Goal: Task Accomplishment & Management: Use online tool/utility

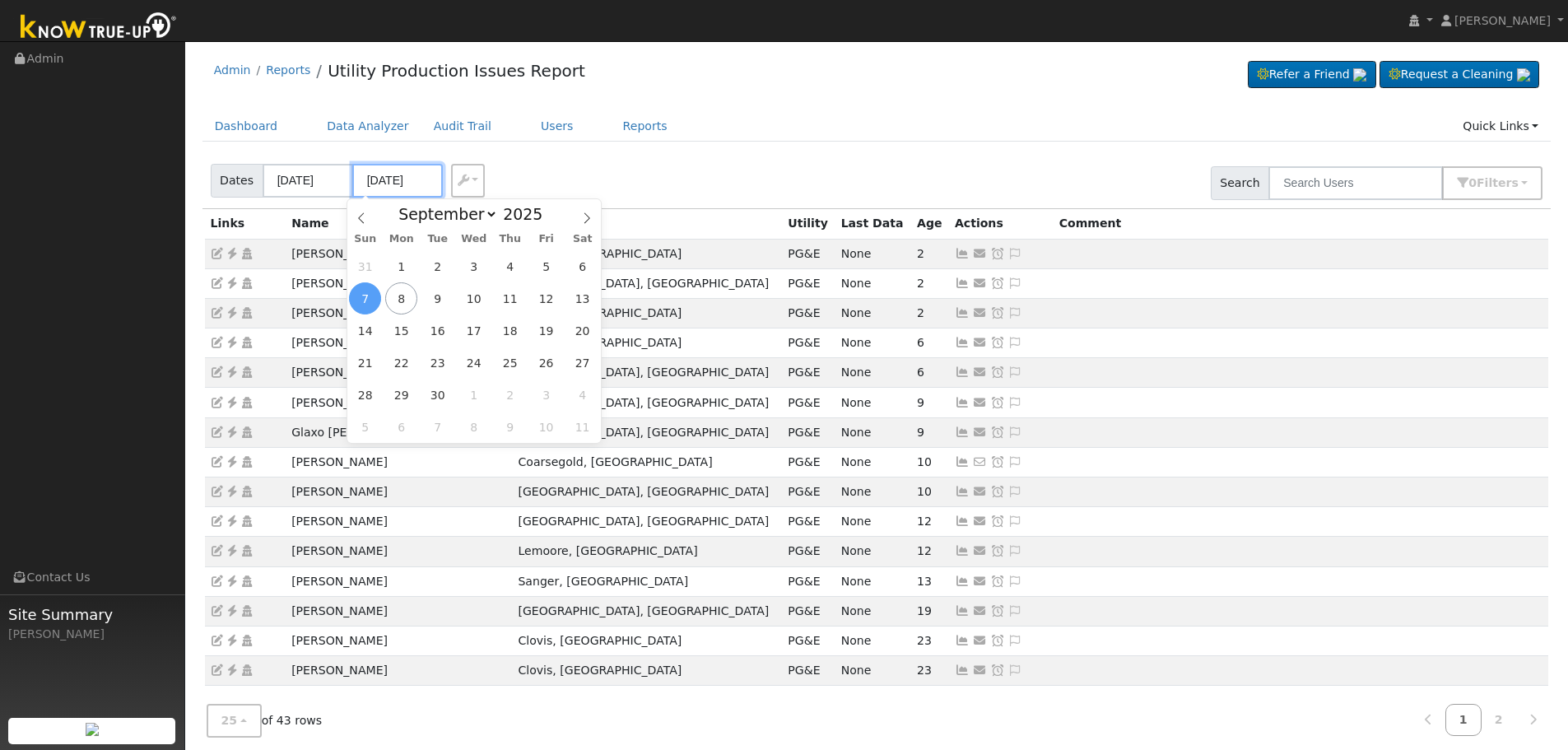
click at [400, 178] on input "[DATE]" at bounding box center [398, 181] width 91 height 34
click at [548, 164] on div "Dates [DATE] [DATE] Export CSV Search 0 Filter s Include Leads Include No Monit…" at bounding box center [877, 180] width 1354 height 56
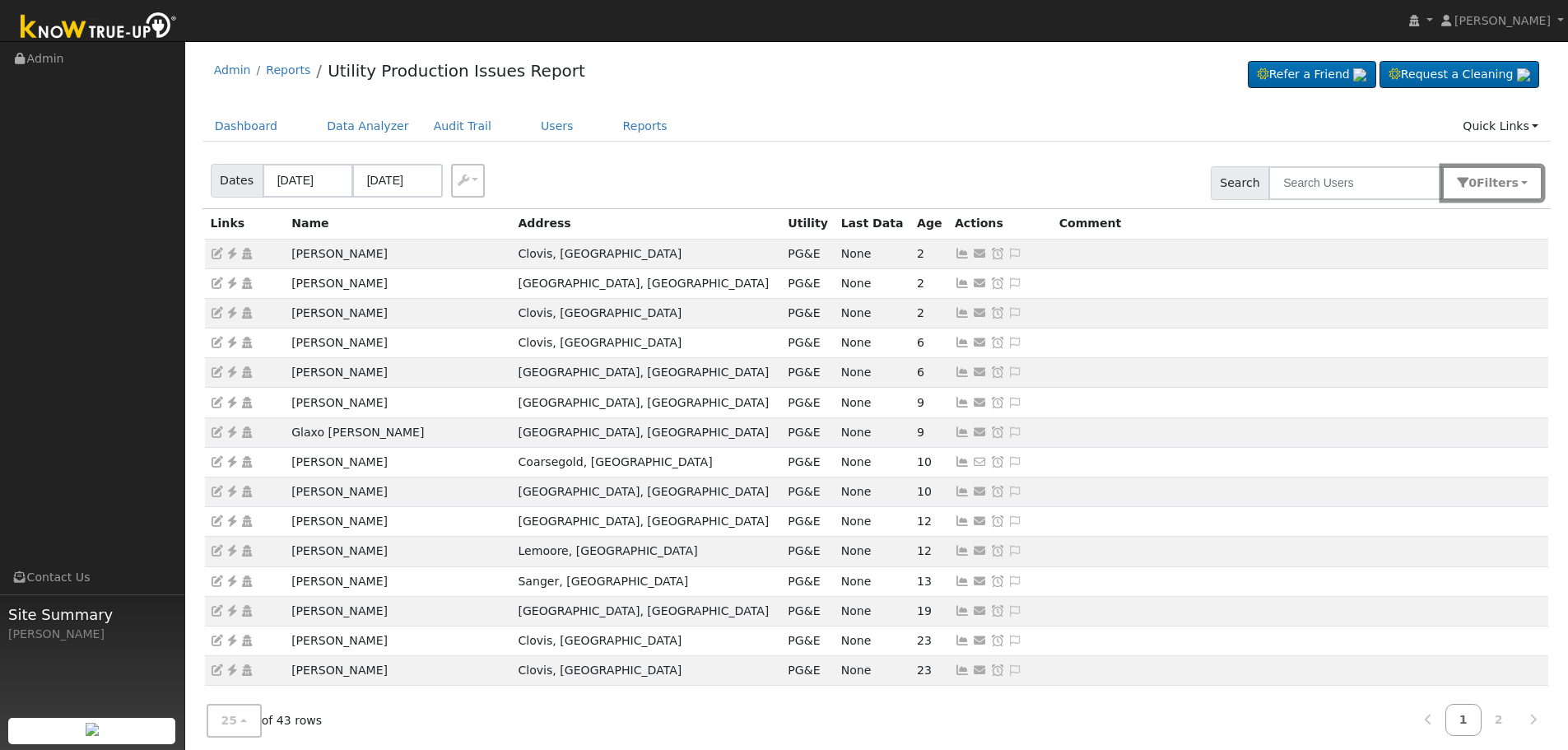
click at [1510, 185] on span "Filter s" at bounding box center [1497, 182] width 42 height 13
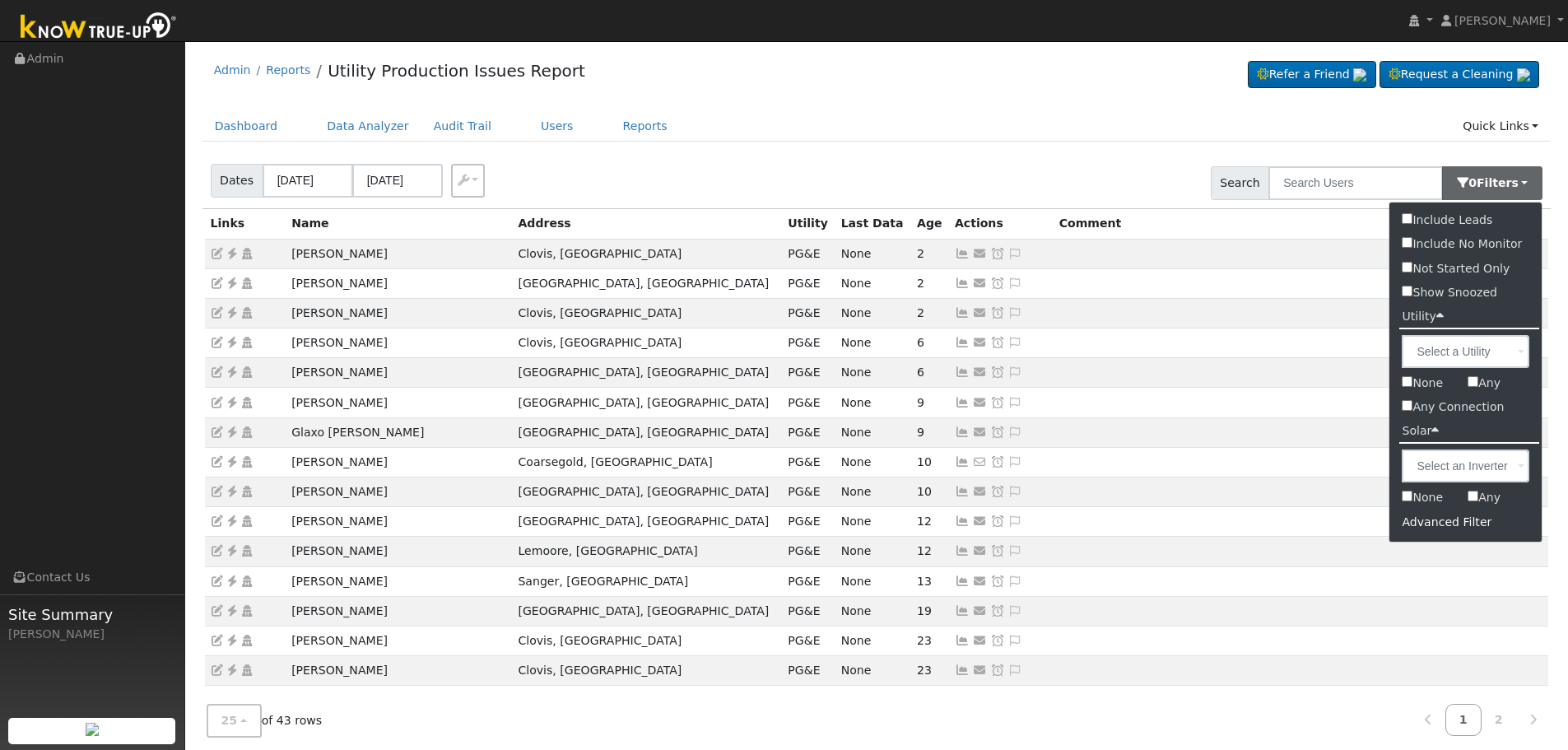
click at [1435, 520] on div "Advanced Filter" at bounding box center [1465, 521] width 152 height 26
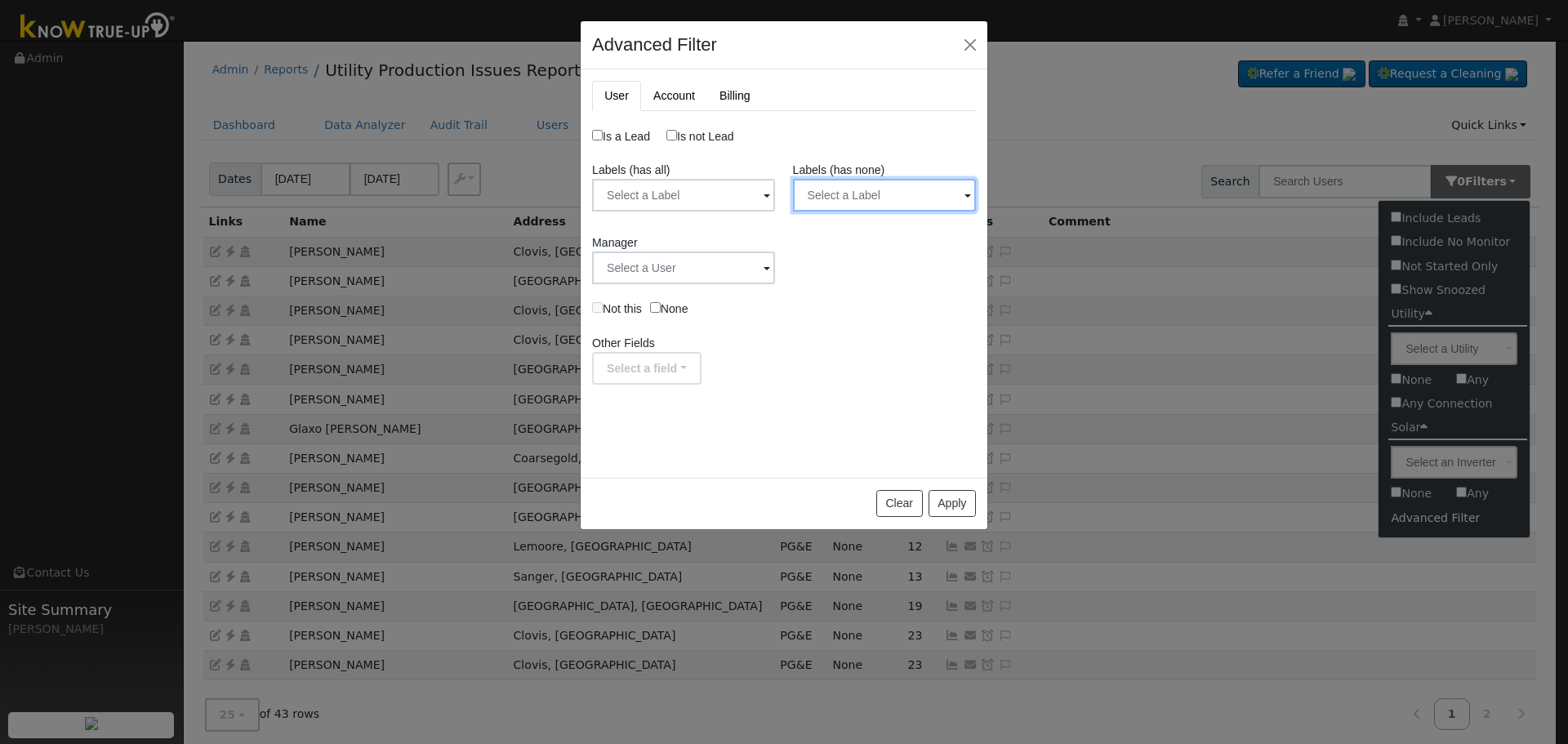
click at [848, 203] on input "text" at bounding box center [884, 195] width 183 height 33
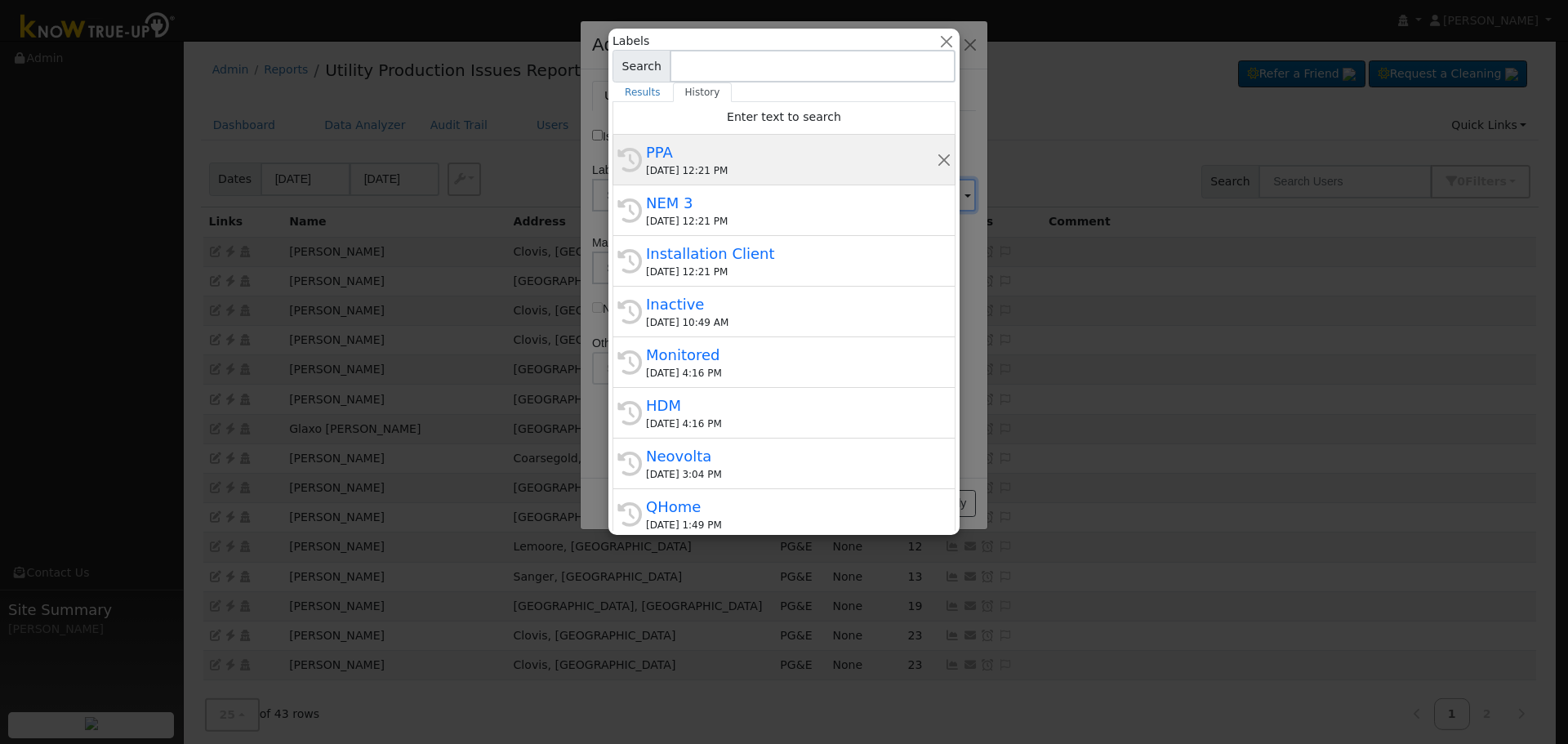
click at [743, 162] on div "PPA" at bounding box center [791, 152] width 290 height 22
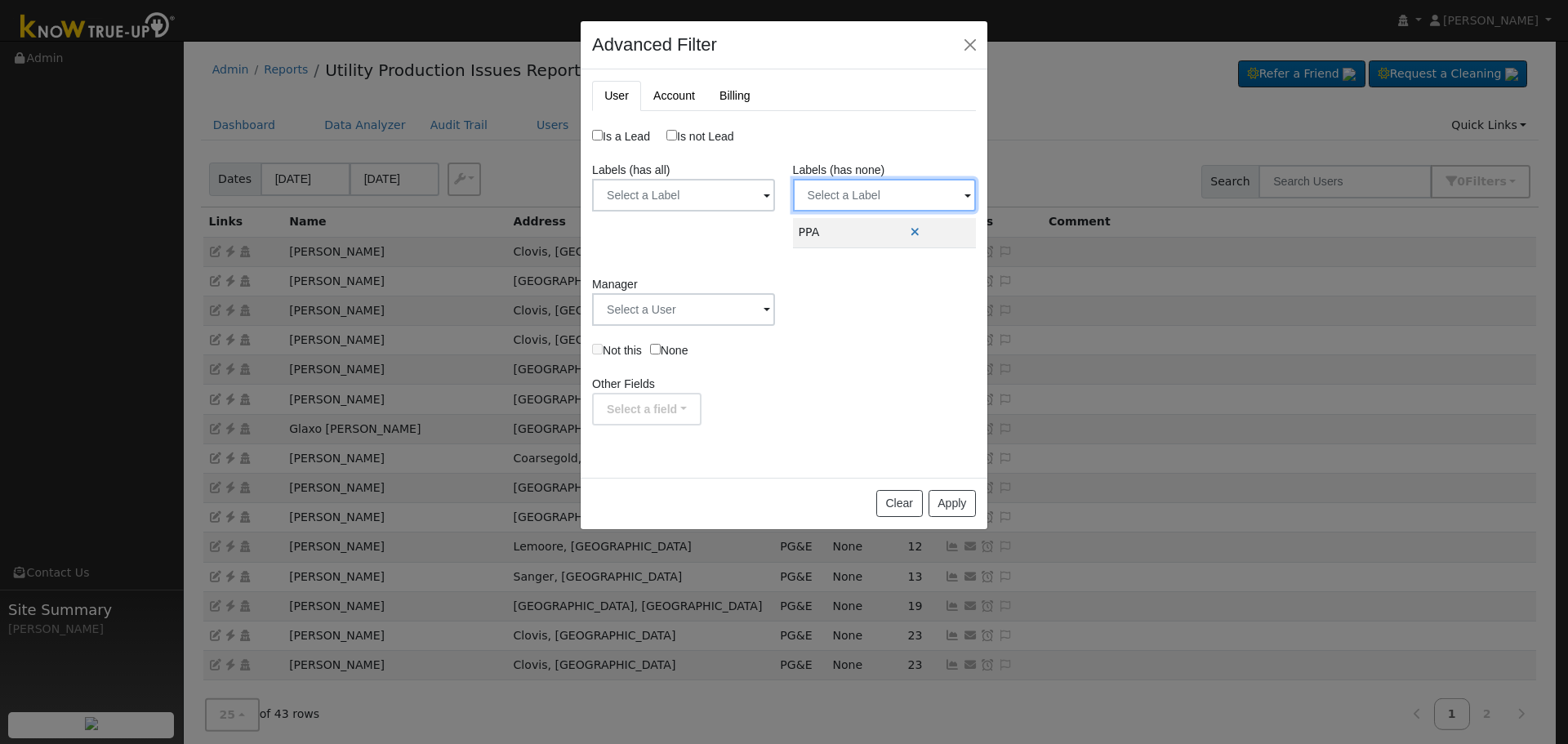
click at [836, 189] on input "text" at bounding box center [884, 195] width 183 height 33
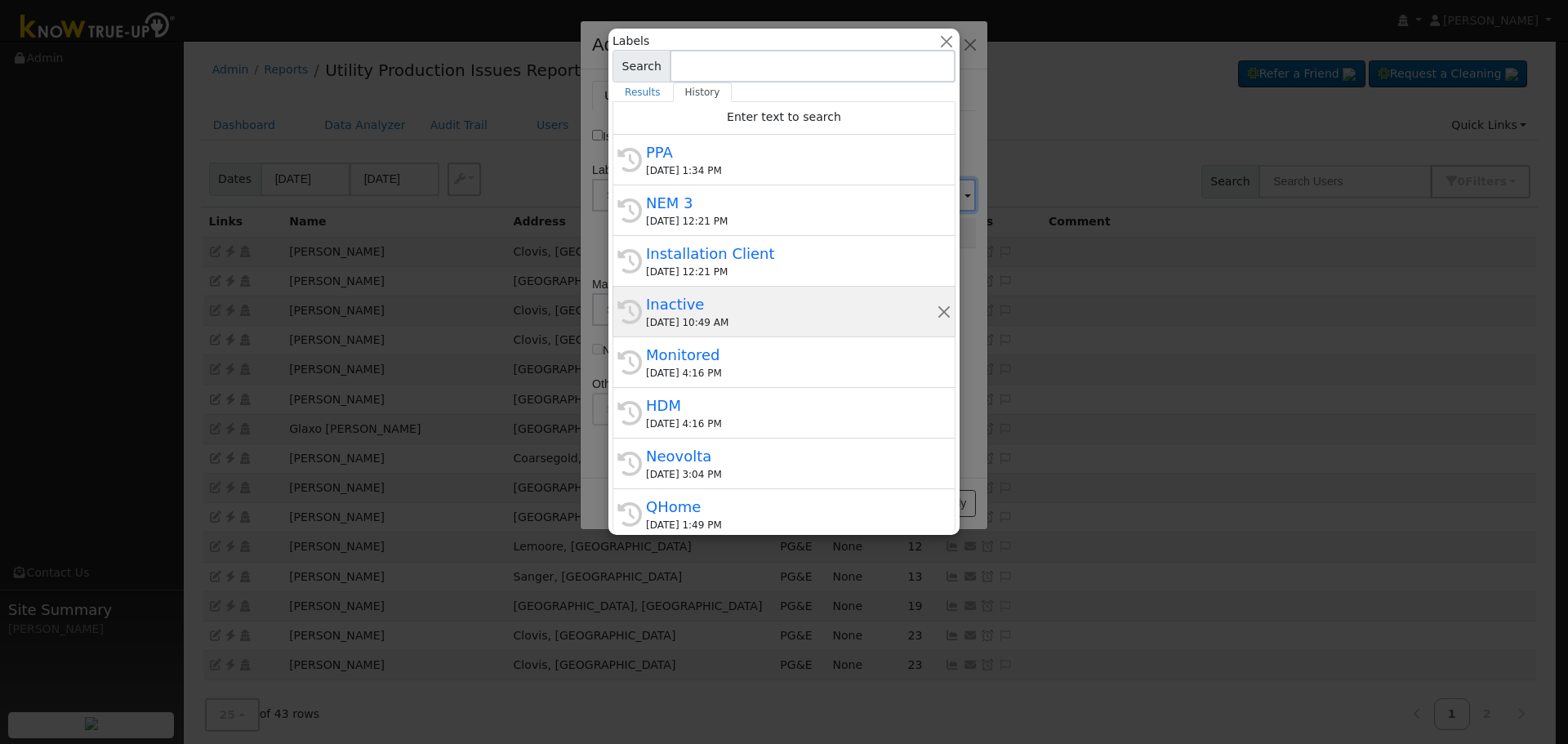
click at [732, 317] on div "[DATE] 10:49 AM" at bounding box center [791, 322] width 290 height 15
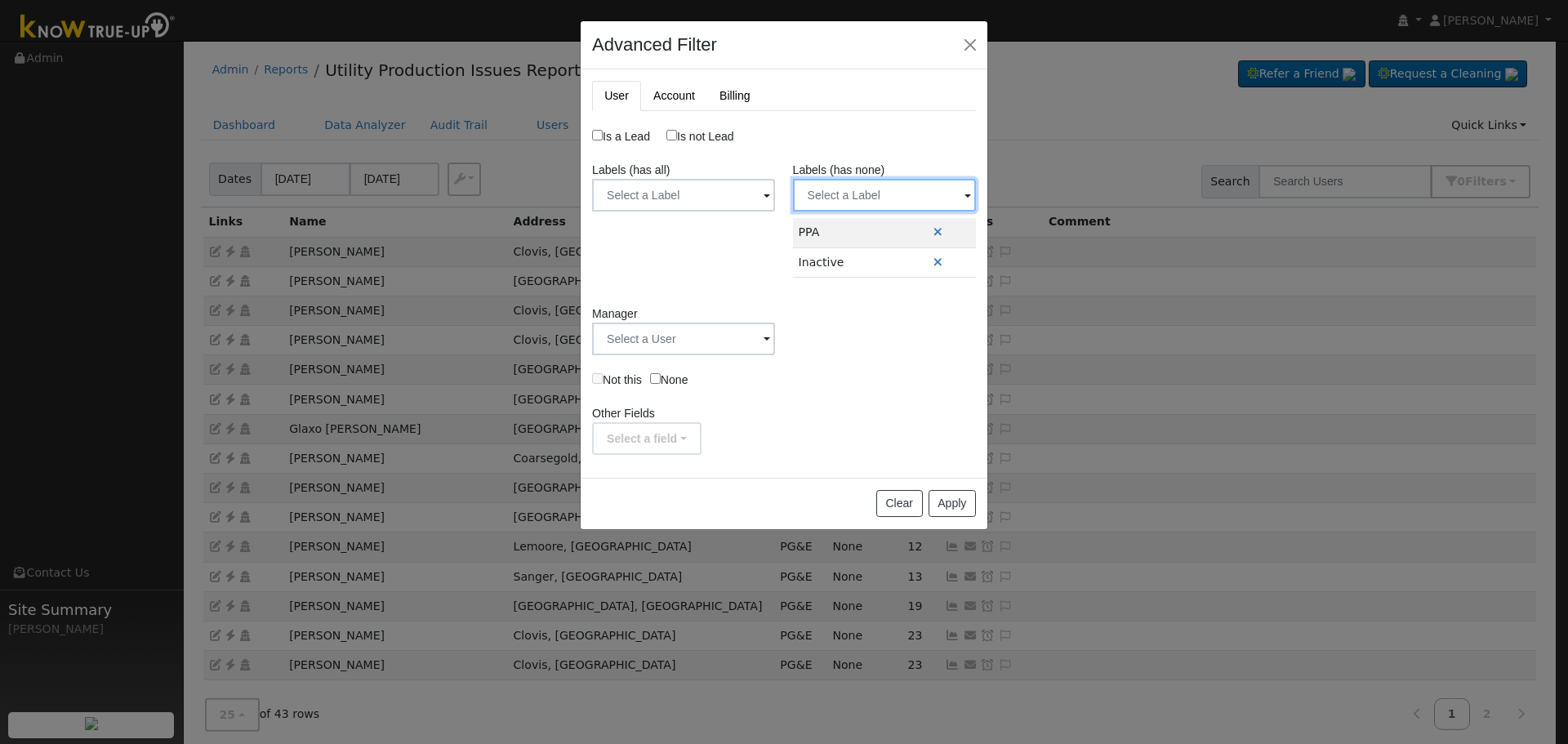
click at [844, 200] on input "text" at bounding box center [884, 195] width 183 height 33
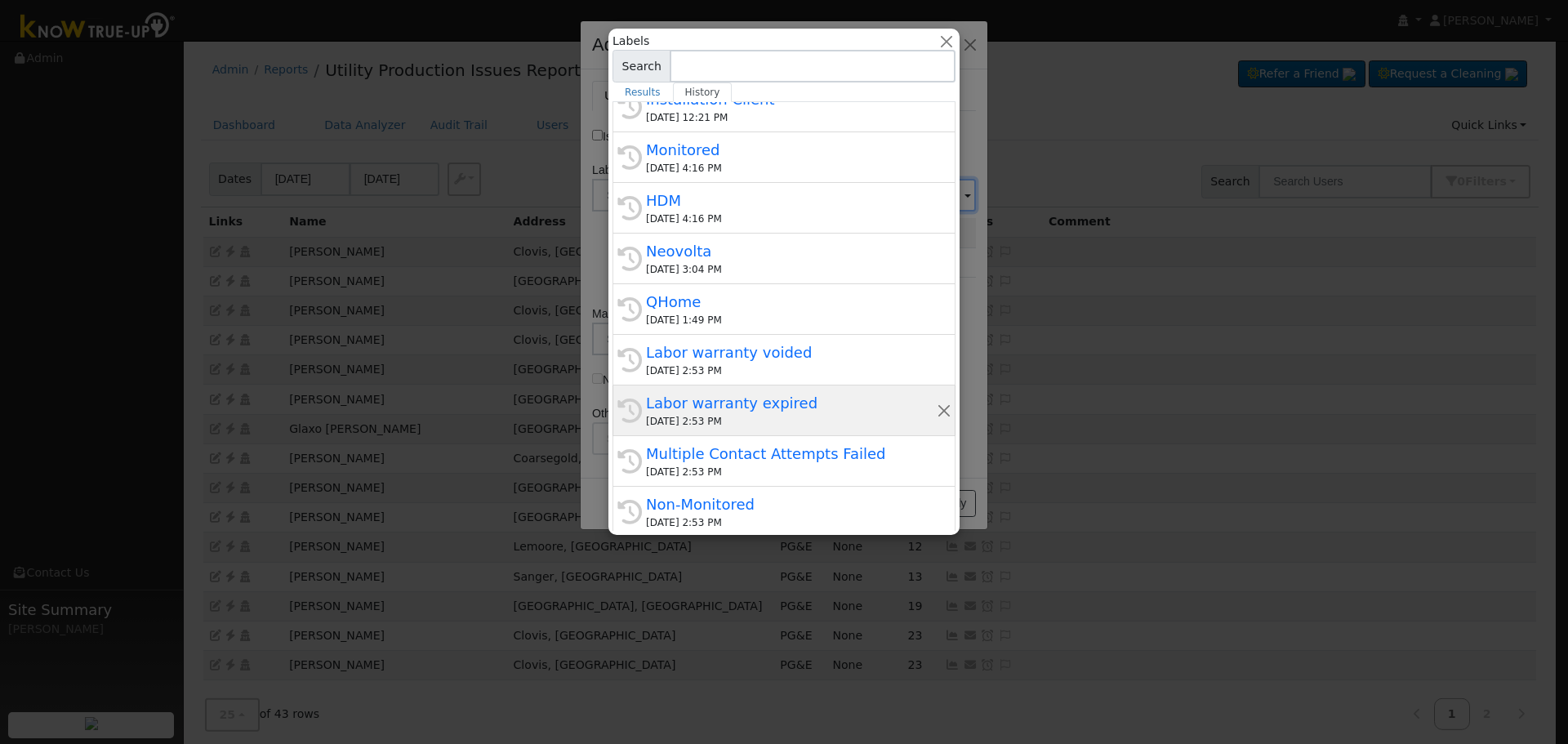
scroll to position [244, 0]
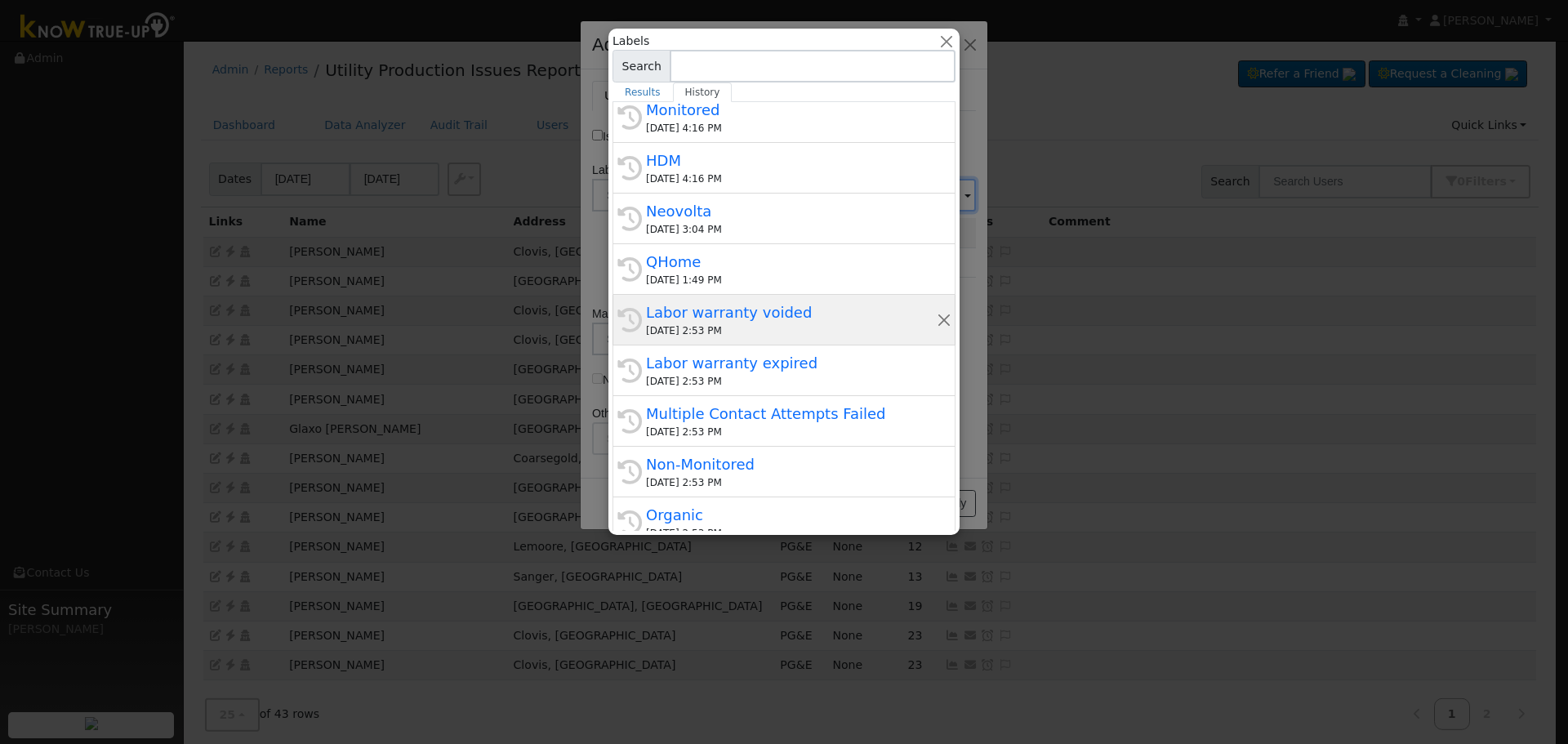
click at [759, 319] on div "Labor warranty voided" at bounding box center [791, 312] width 290 height 22
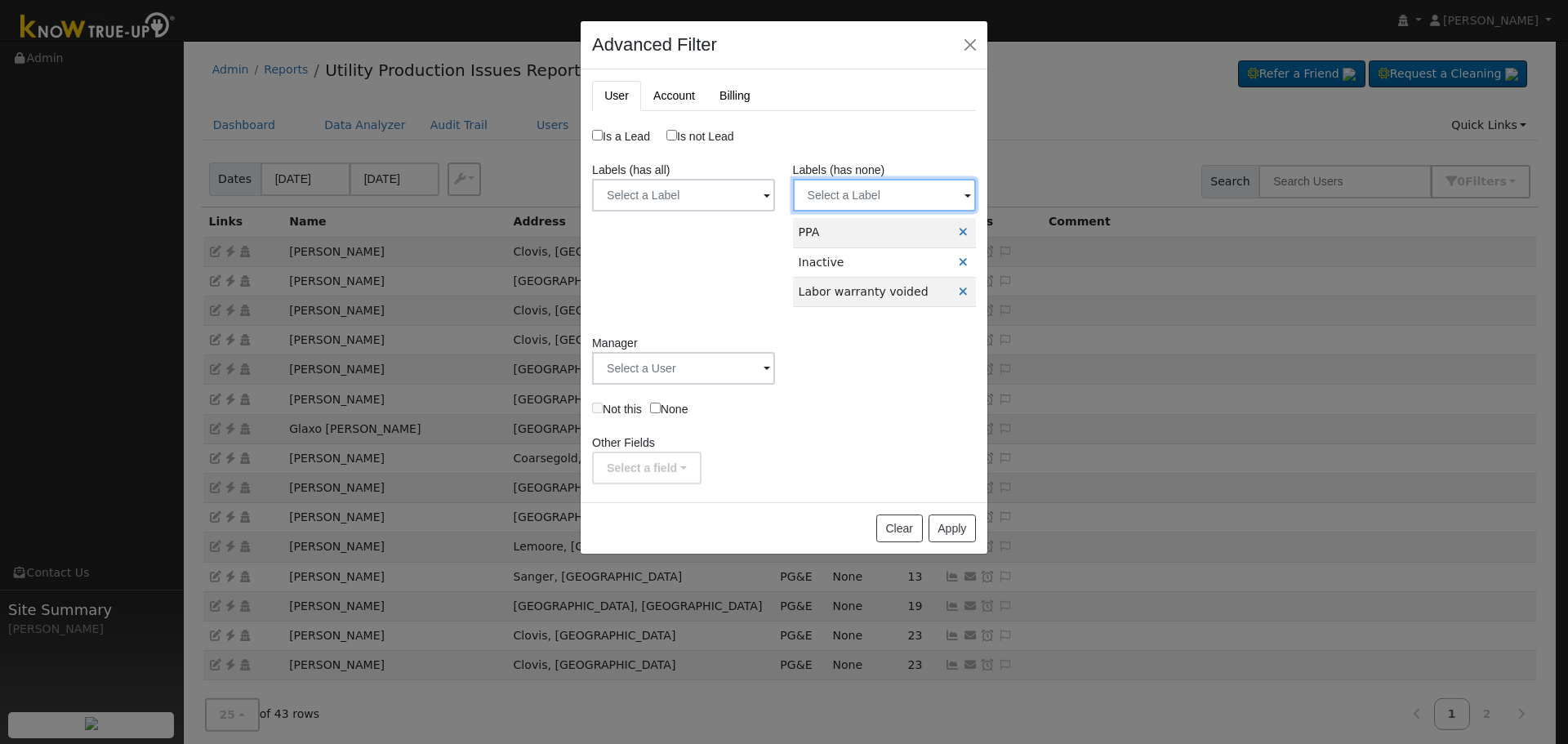
click at [876, 197] on input "text" at bounding box center [884, 195] width 183 height 33
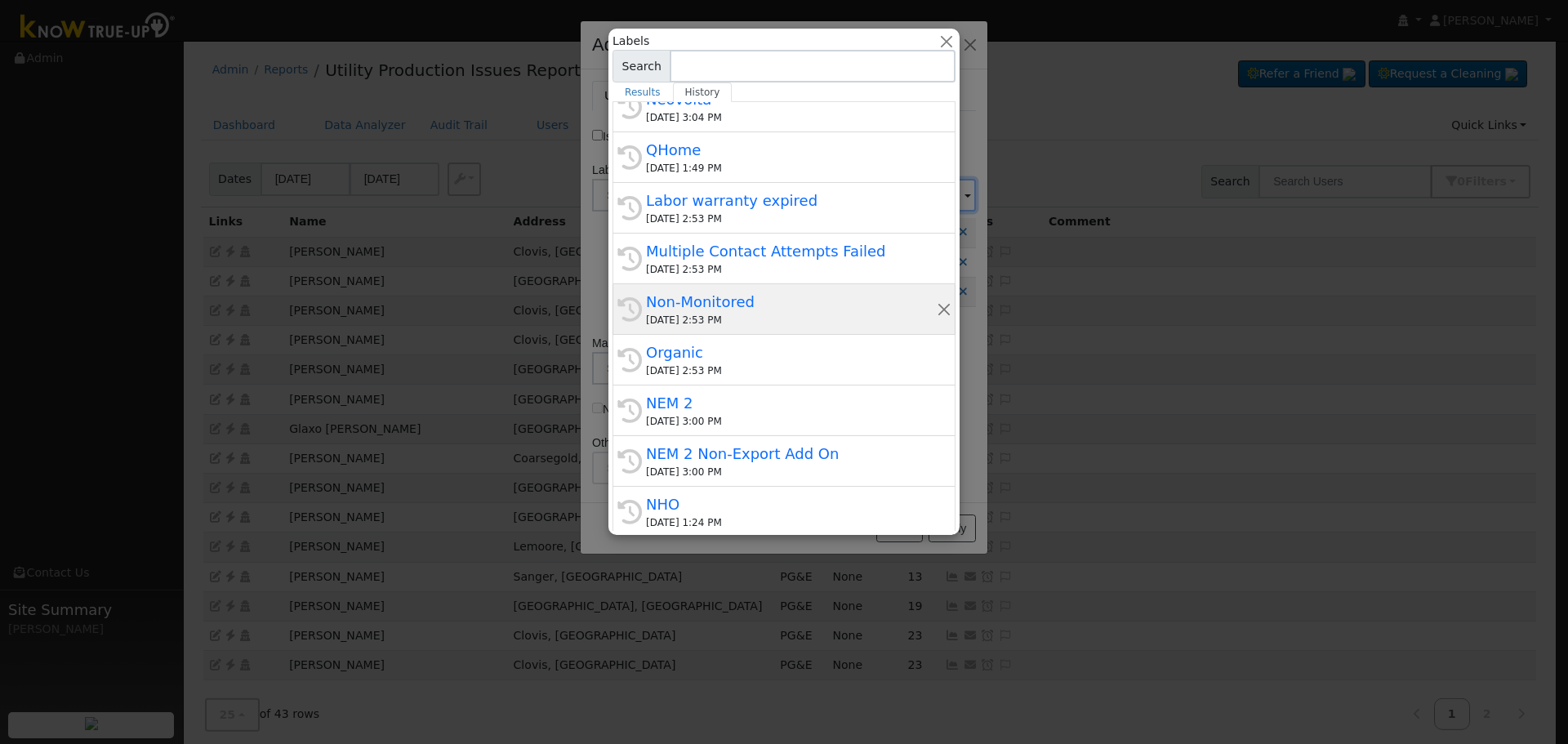
scroll to position [408, 0]
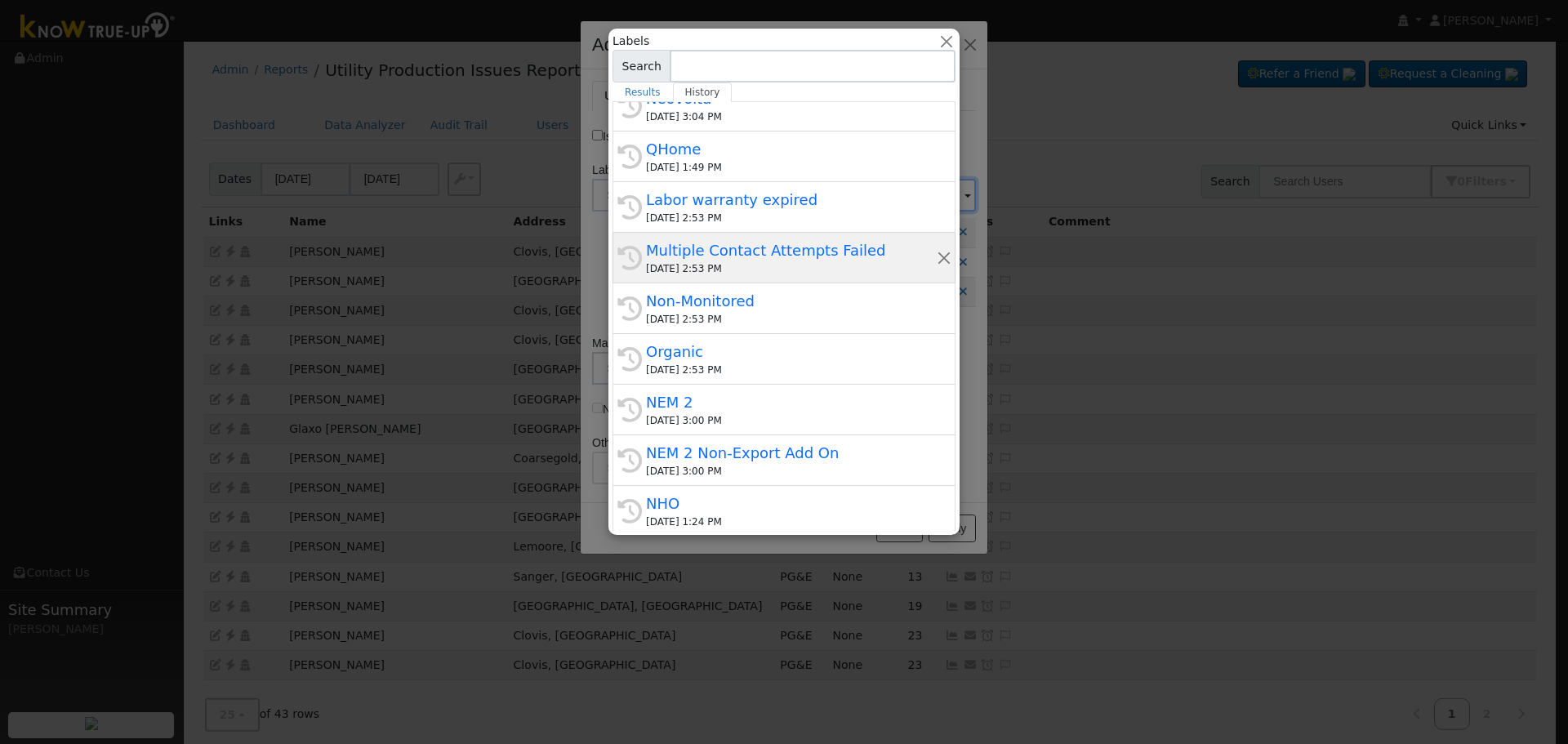
click at [778, 245] on div "Multiple Contact Attempts Failed" at bounding box center [791, 250] width 290 height 22
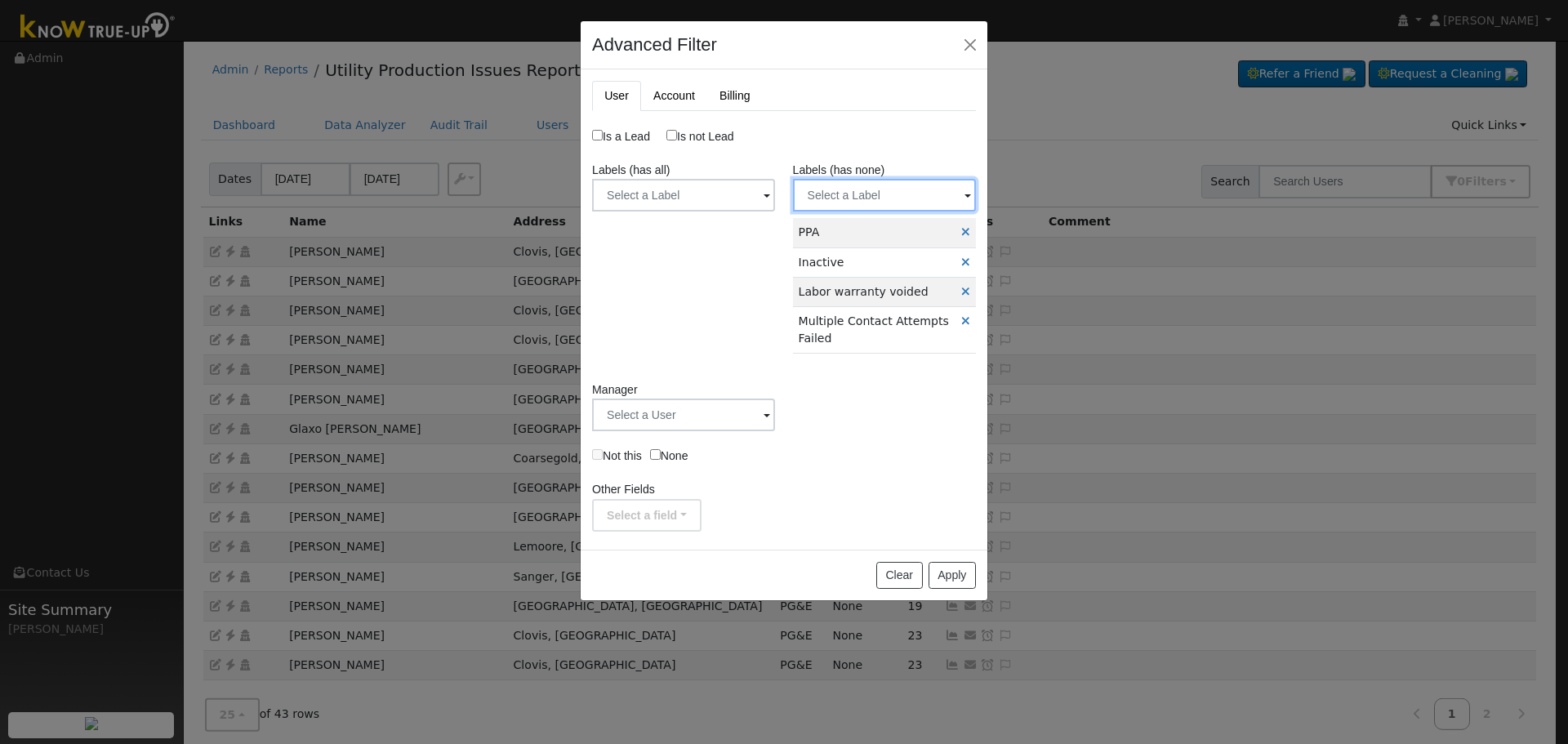
click at [842, 197] on input "text" at bounding box center [884, 195] width 183 height 33
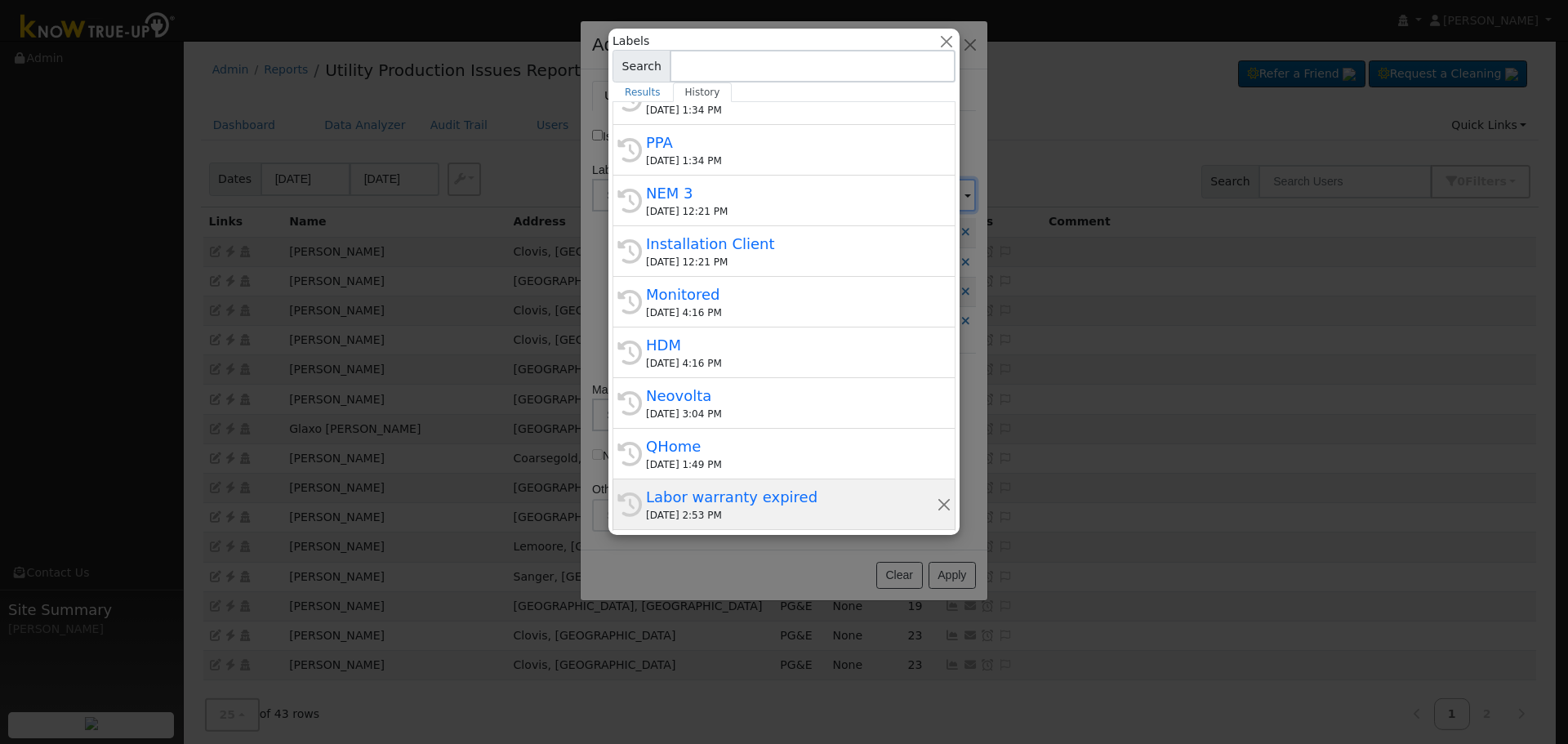
scroll to position [327, 0]
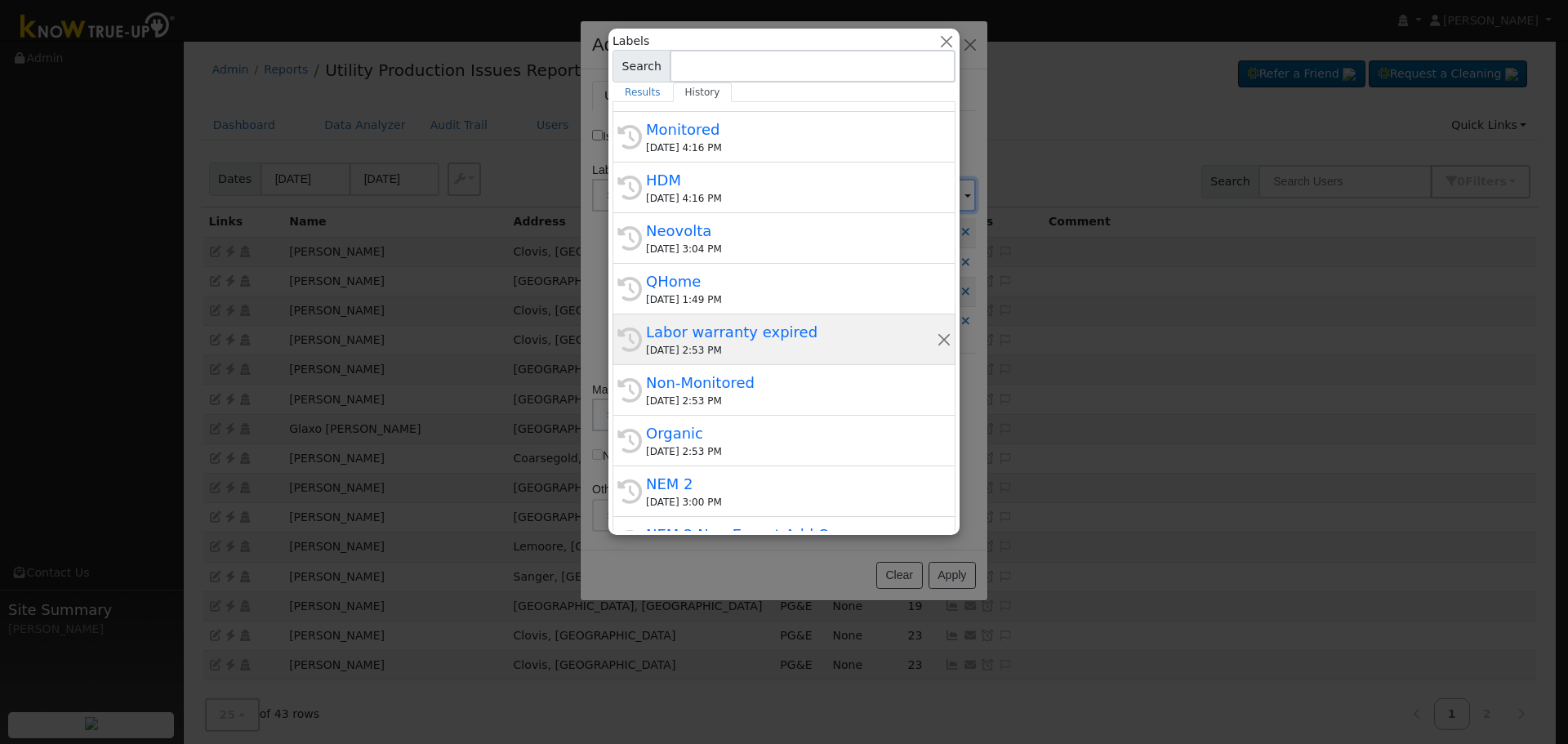
click at [760, 332] on div "Labor warranty expired" at bounding box center [791, 331] width 290 height 22
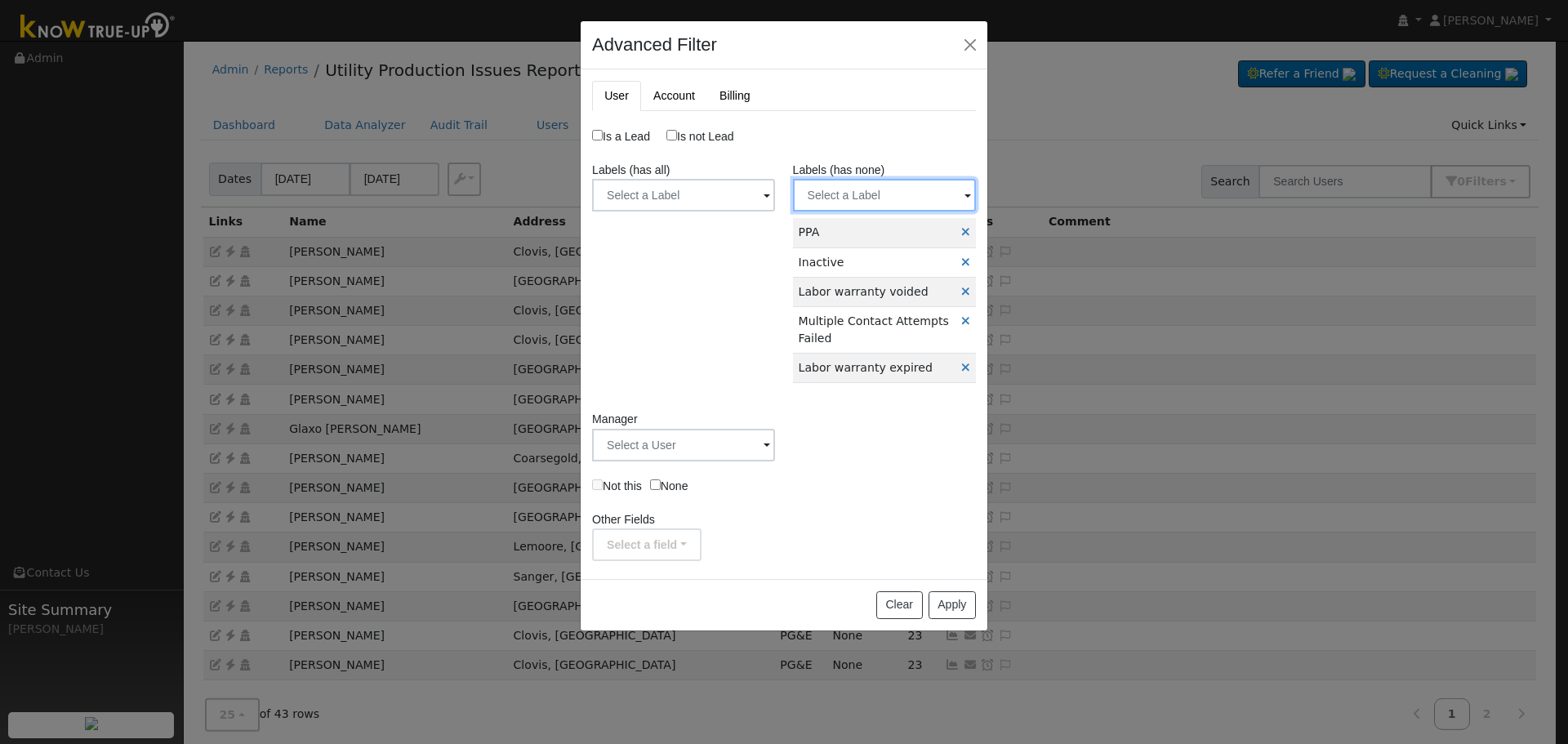
click at [879, 197] on input "text" at bounding box center [884, 195] width 183 height 33
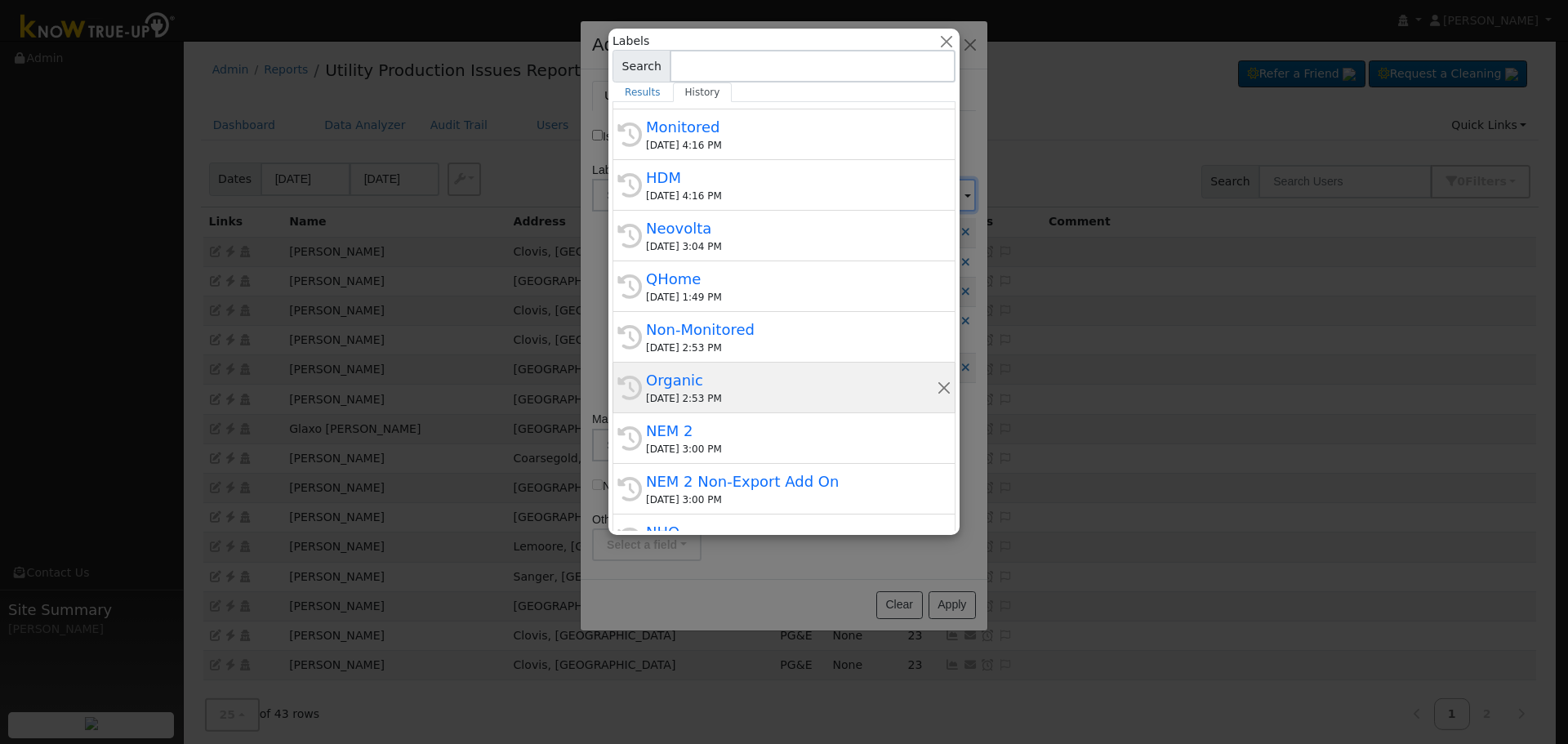
scroll to position [408, 0]
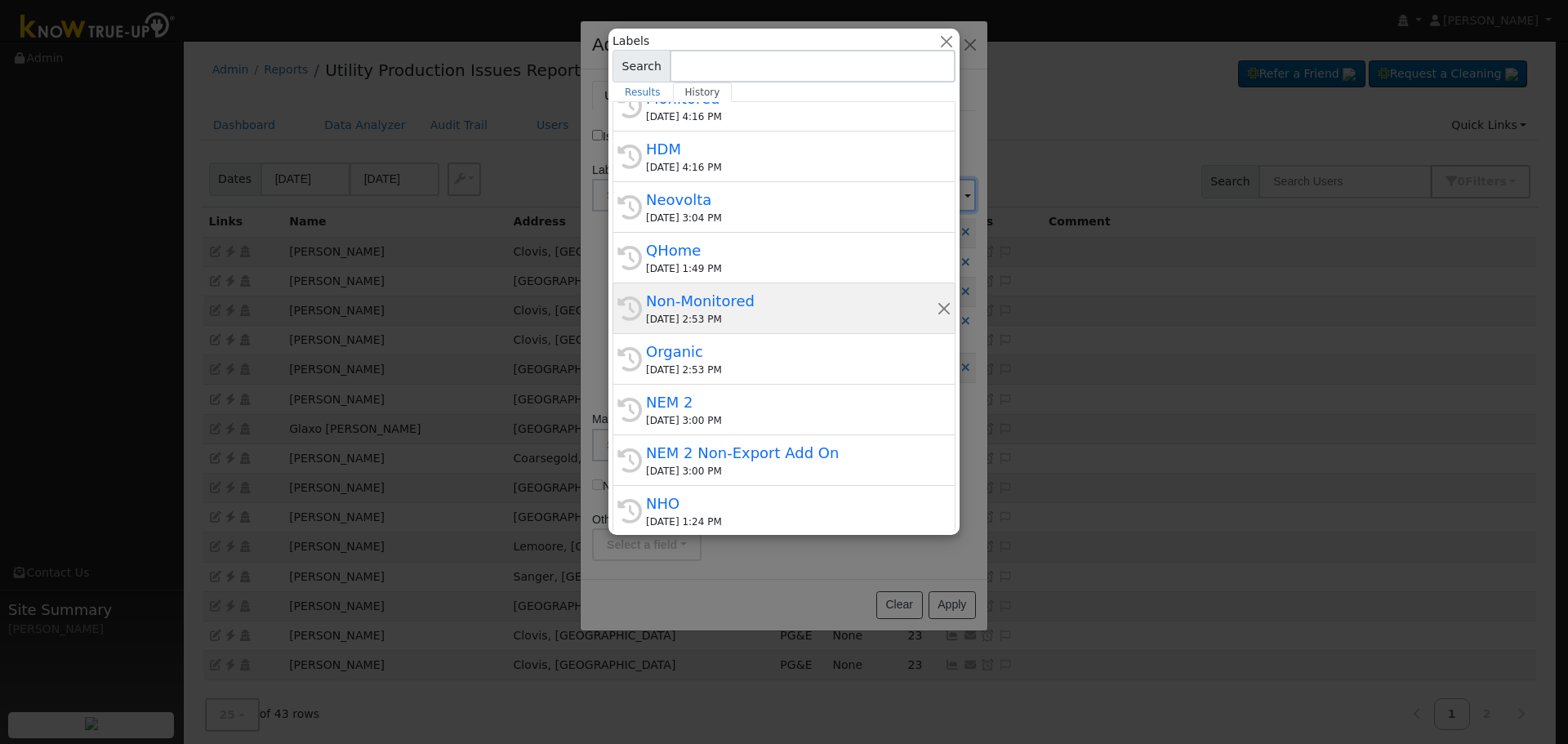
click at [760, 303] on div "Non-Monitored" at bounding box center [791, 300] width 290 height 22
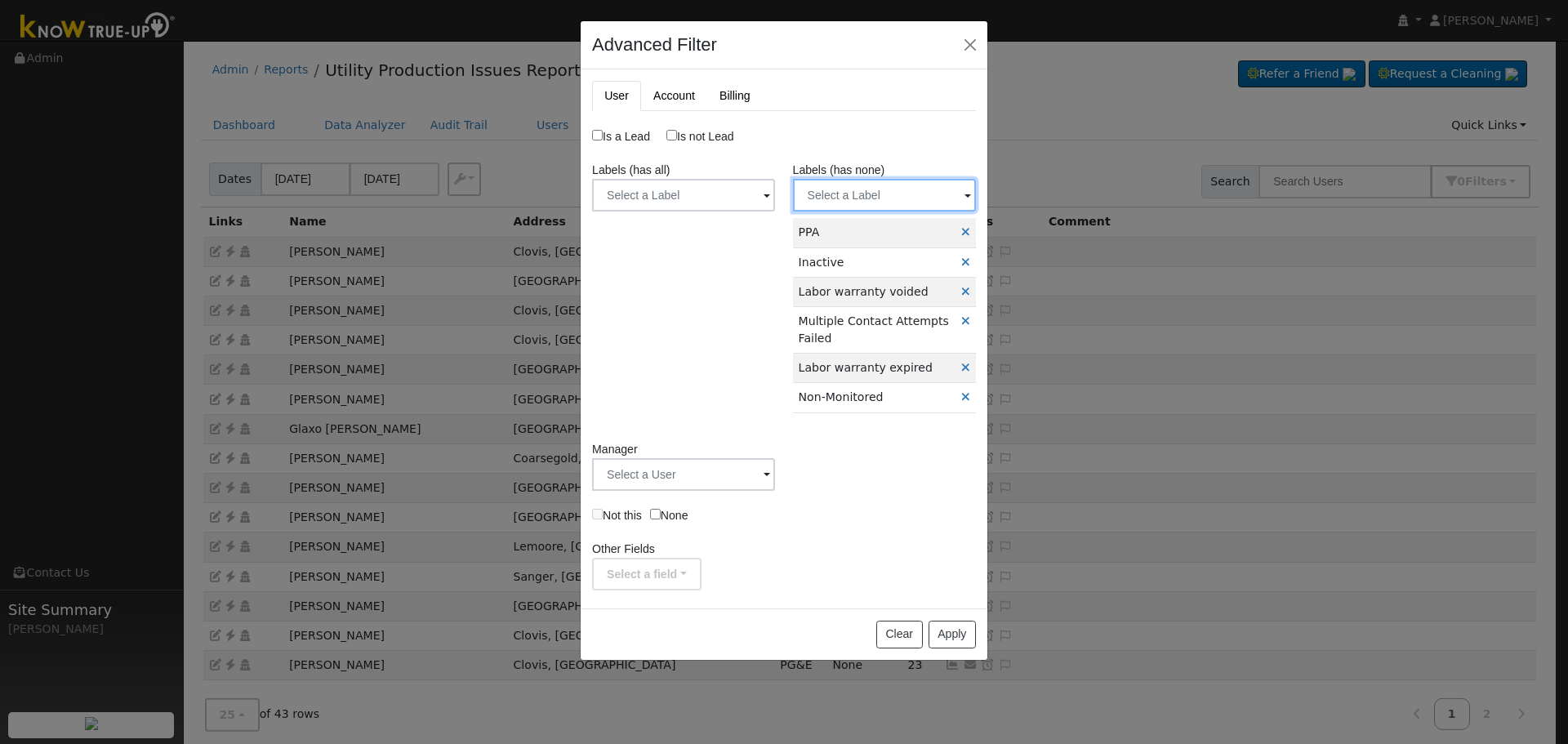
click at [893, 199] on input "text" at bounding box center [884, 195] width 183 height 33
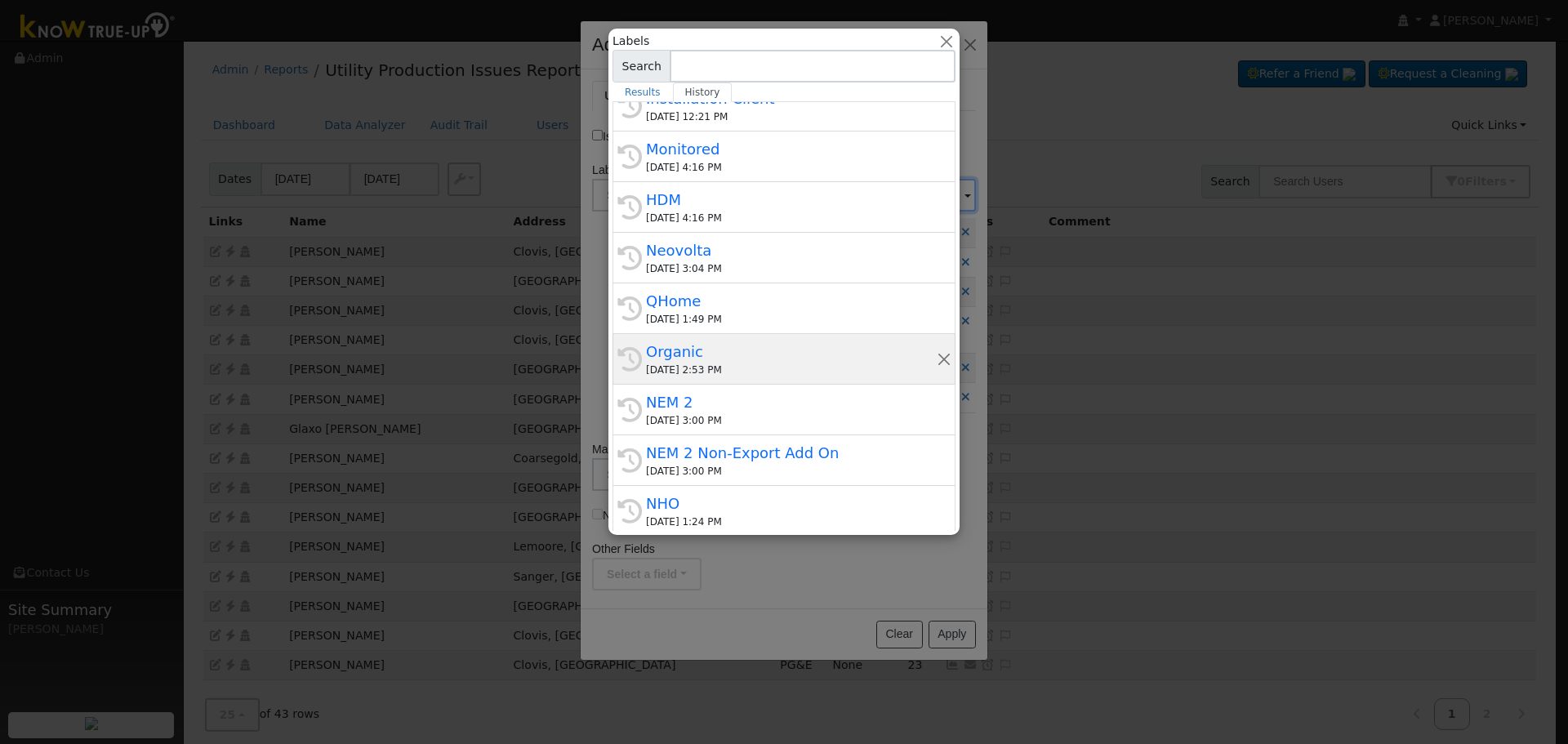
click at [729, 354] on div "Organic" at bounding box center [791, 351] width 290 height 22
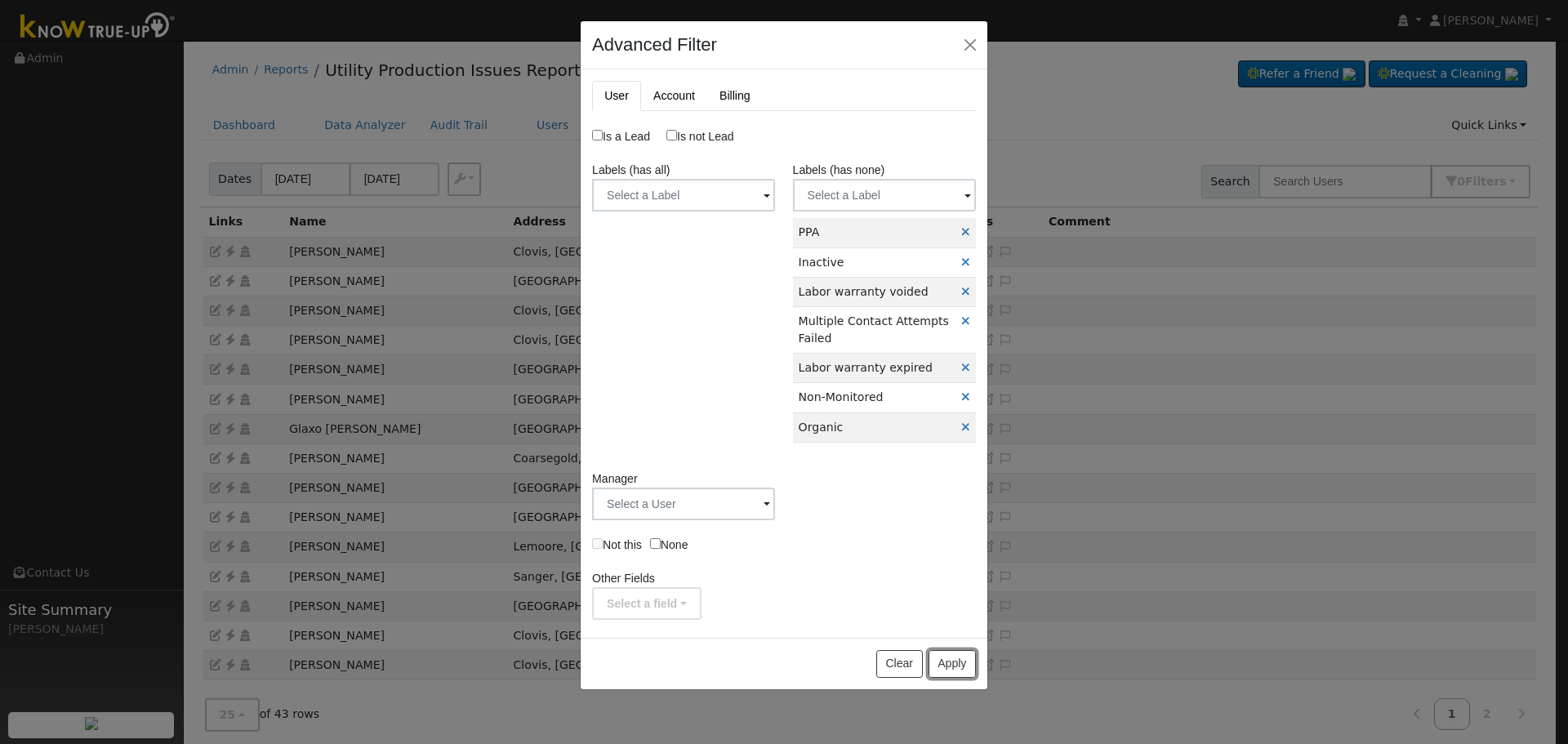
drag, startPoint x: 951, startPoint y: 668, endPoint x: 953, endPoint y: 660, distance: 8.2
click at [951, 668] on button "Apply" at bounding box center [953, 663] width 48 height 27
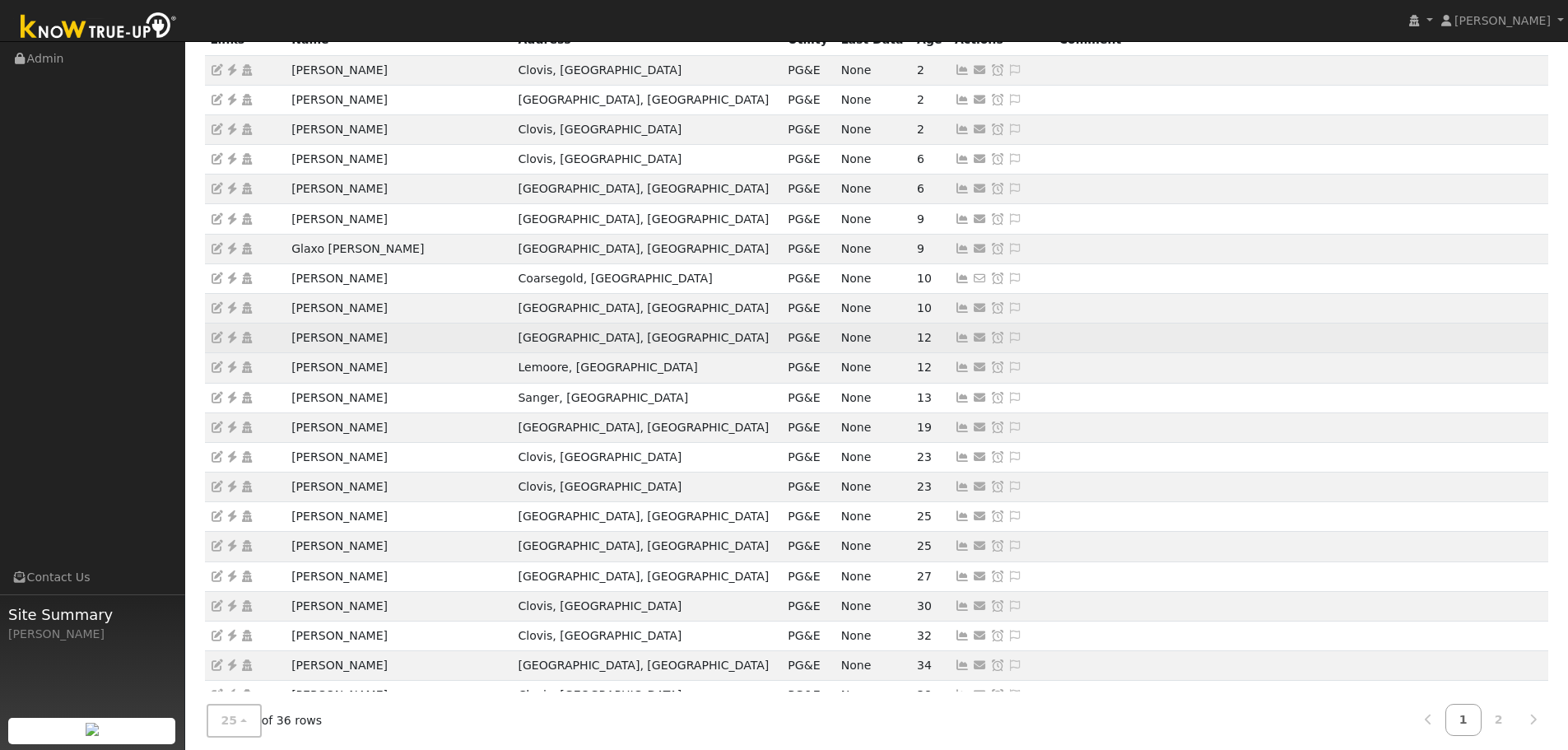
scroll to position [332, 0]
